Goal: Transaction & Acquisition: Purchase product/service

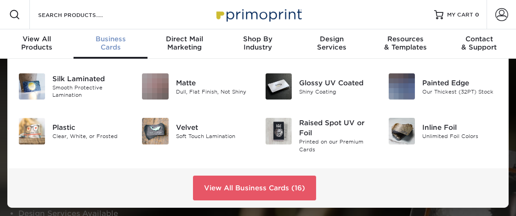
click at [107, 40] on span "Business" at bounding box center [111, 39] width 74 height 8
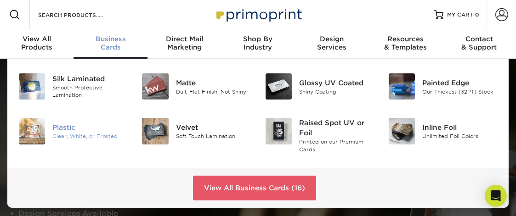
click at [40, 130] on img at bounding box center [32, 131] width 26 height 26
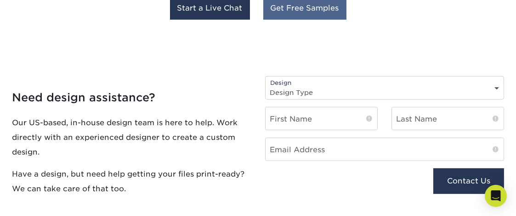
scroll to position [597, 0]
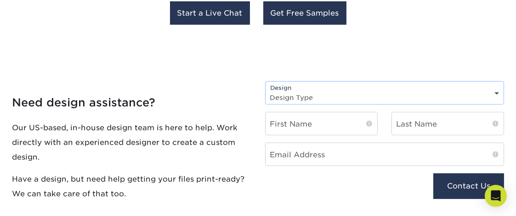
click at [298, 91] on select "Design Type Design Edits New Design" at bounding box center [385, 97] width 238 height 13
select select "New Design"
click at [266, 91] on select "Design Type Design Edits New Design" at bounding box center [385, 97] width 238 height 13
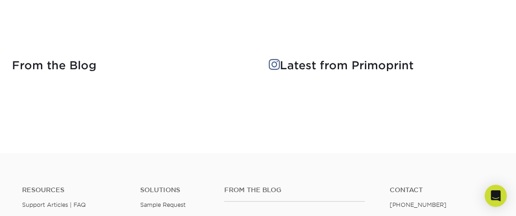
scroll to position [827, 0]
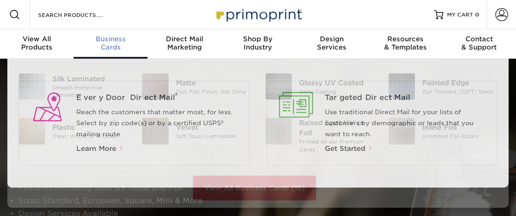
scroll to position [0, 0]
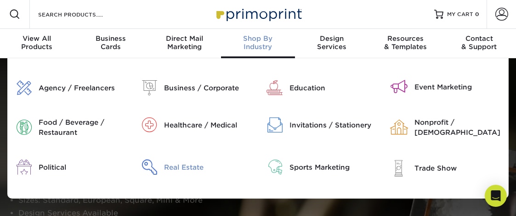
click at [180, 170] on div "Real Estate" at bounding box center [207, 168] width 87 height 10
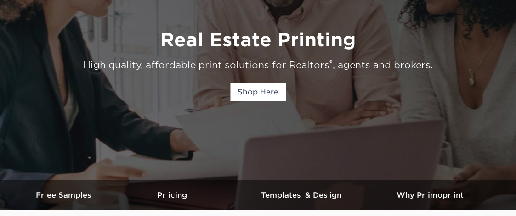
scroll to position [138, 0]
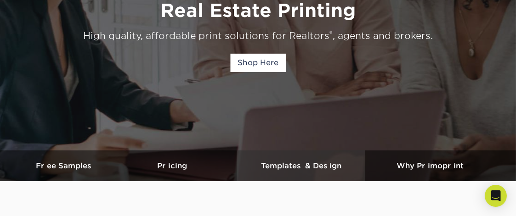
click at [291, 169] on h3 "Templates & Design" at bounding box center [301, 166] width 129 height 9
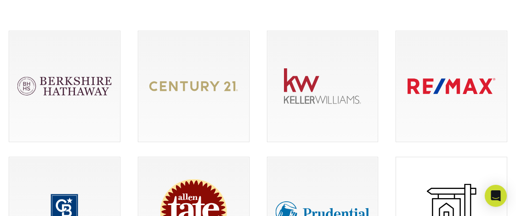
scroll to position [725, 0]
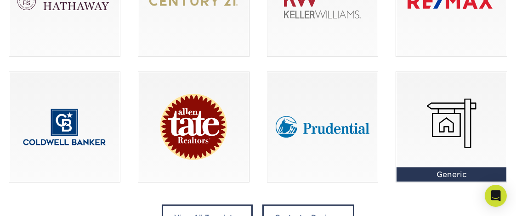
drag, startPoint x: 415, startPoint y: 163, endPoint x: 405, endPoint y: 189, distance: 28.1
click at [405, 189] on div "Generic" at bounding box center [451, 127] width 129 height 126
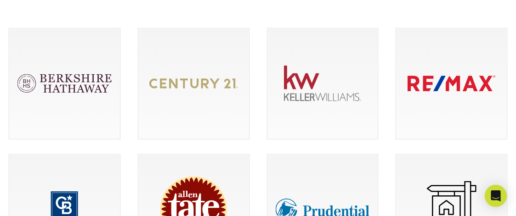
scroll to position [633, 0]
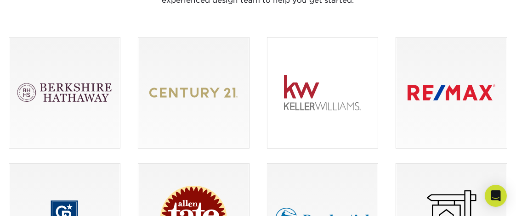
click at [294, 88] on div at bounding box center [322, 93] width 111 height 111
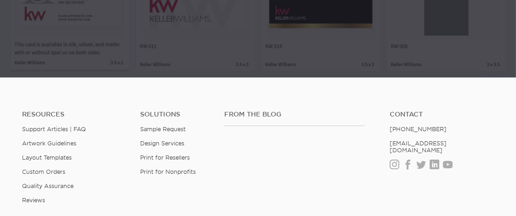
scroll to position [643, 0]
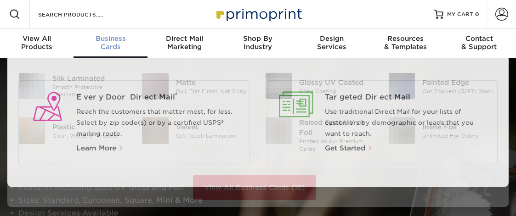
scroll to position [1, 0]
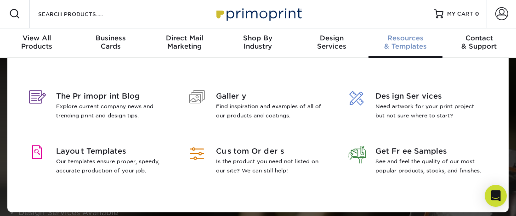
click at [407, 46] on div "Resources & Templates" at bounding box center [405, 42] width 74 height 17
